Goal: Navigation & Orientation: Find specific page/section

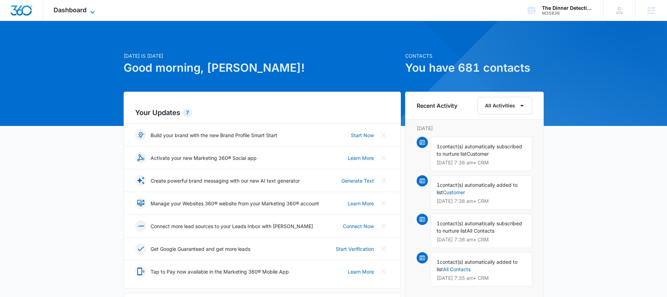
click at [83, 10] on span "Dashboard" at bounding box center [70, 9] width 33 height 7
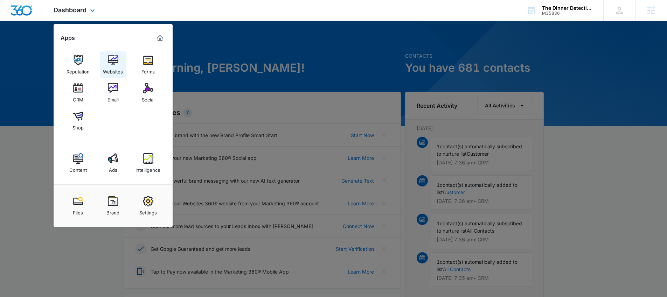
click at [110, 63] on img at bounding box center [113, 60] width 11 height 11
